Goal: Find specific page/section: Find specific page/section

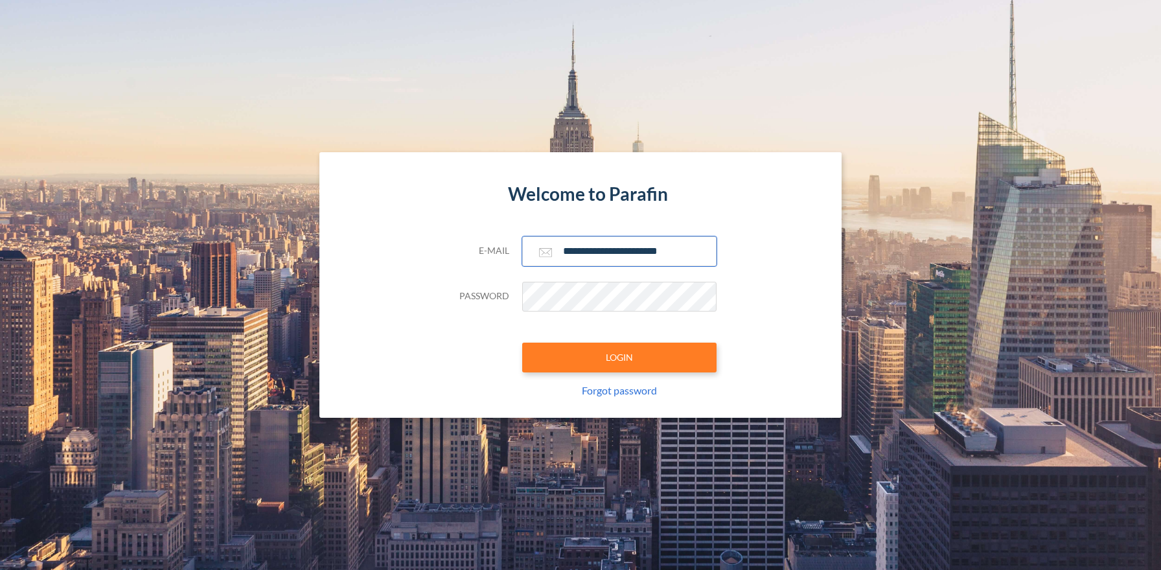
type input "**********"
click at [619, 357] on button "LOGIN" at bounding box center [619, 358] width 194 height 30
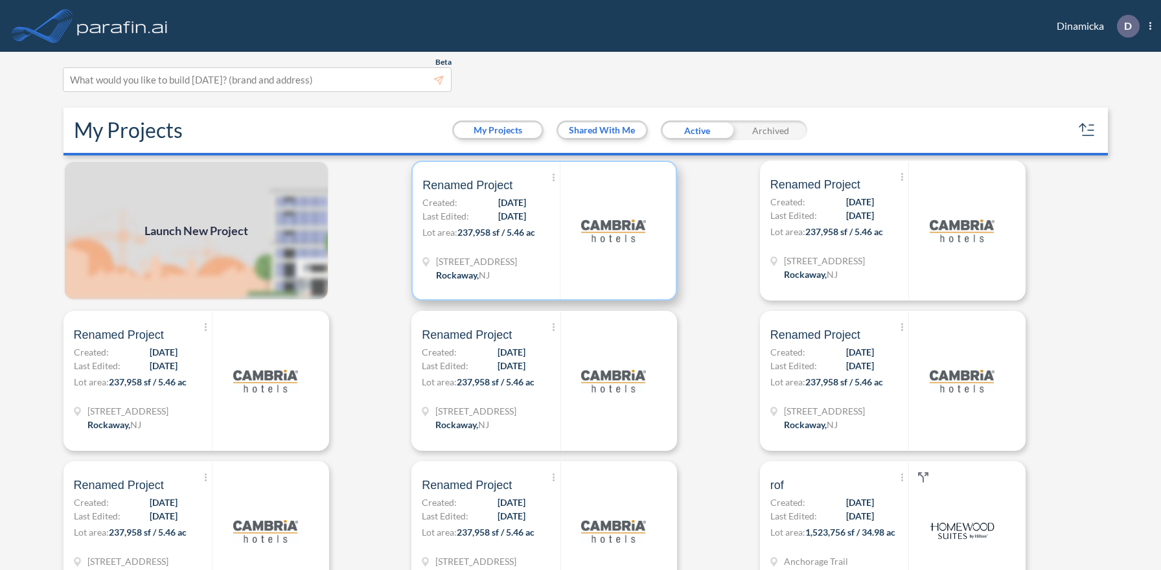
scroll to position [3, 0]
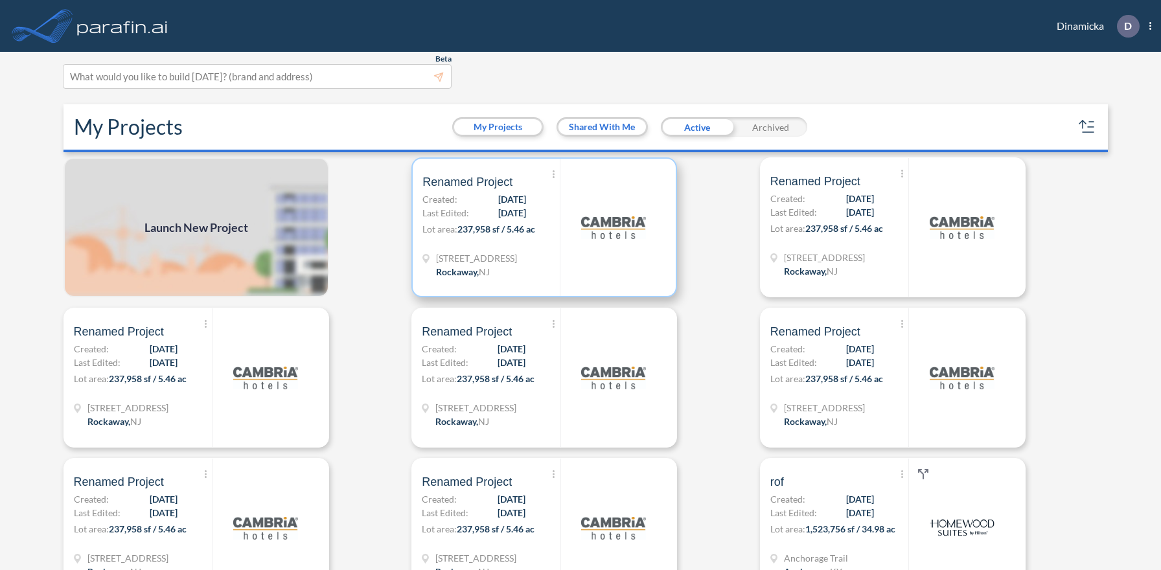
click at [544, 227] on p "Lot area: 237,958 sf / 5.46 ac" at bounding box center [491, 231] width 137 height 19
